Goal: Task Accomplishment & Management: Use online tool/utility

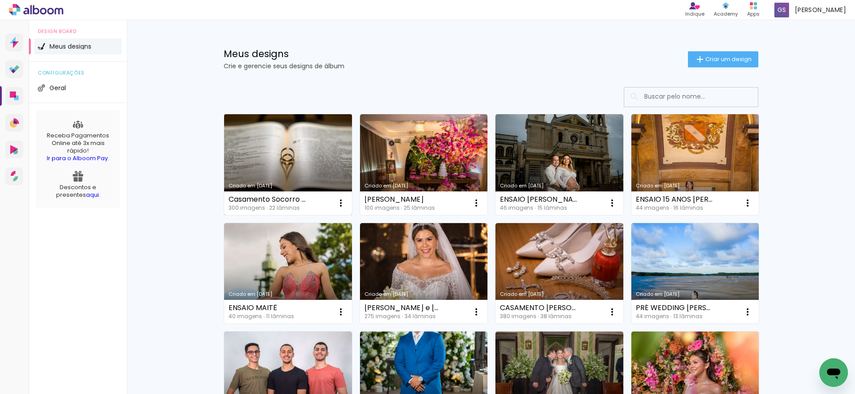
click at [289, 146] on link "Criado em [DATE]" at bounding box center [288, 164] width 128 height 101
